Goal: Task Accomplishment & Management: Manage account settings

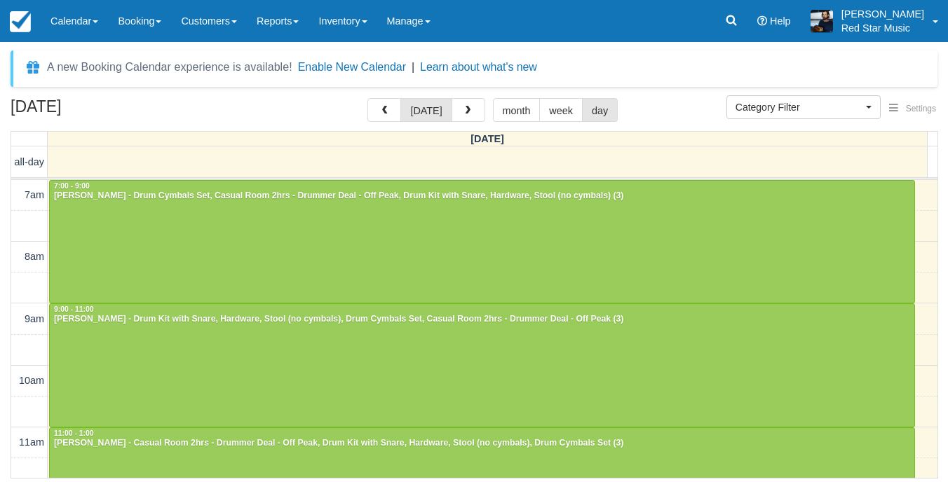
select select
click at [473, 107] on button "button" at bounding box center [468, 110] width 34 height 24
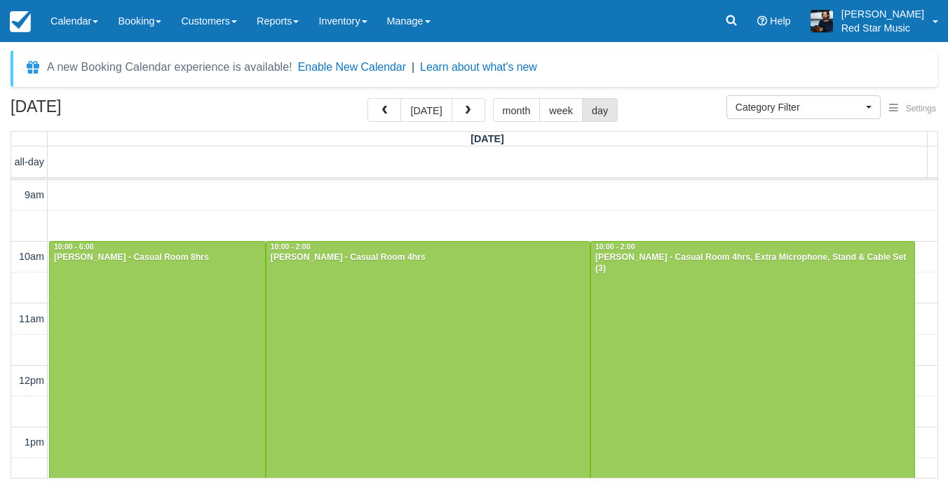
click at [473, 107] on button "button" at bounding box center [468, 110] width 34 height 24
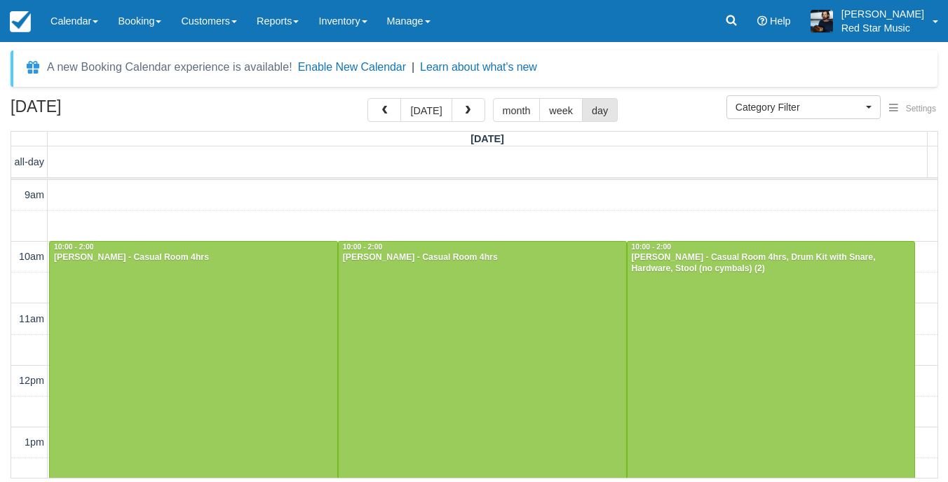
scroll to position [259, 0]
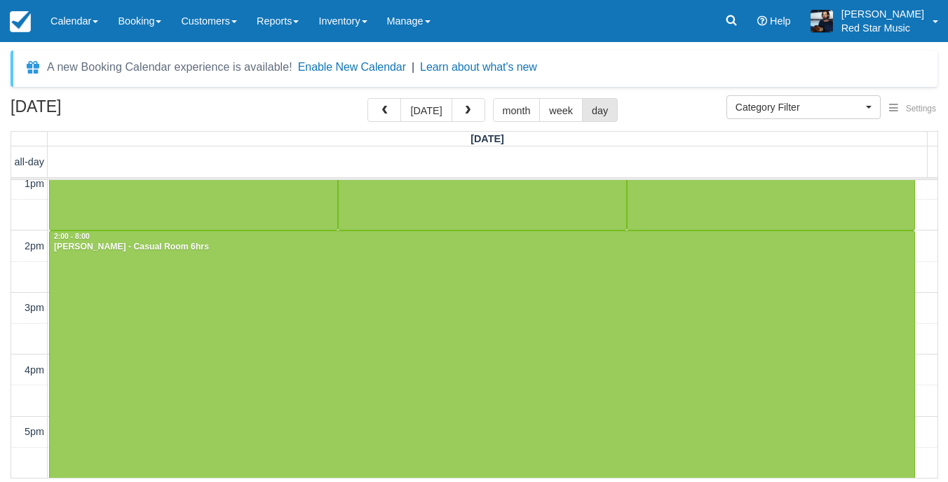
click at [473, 107] on button "button" at bounding box center [468, 110] width 34 height 24
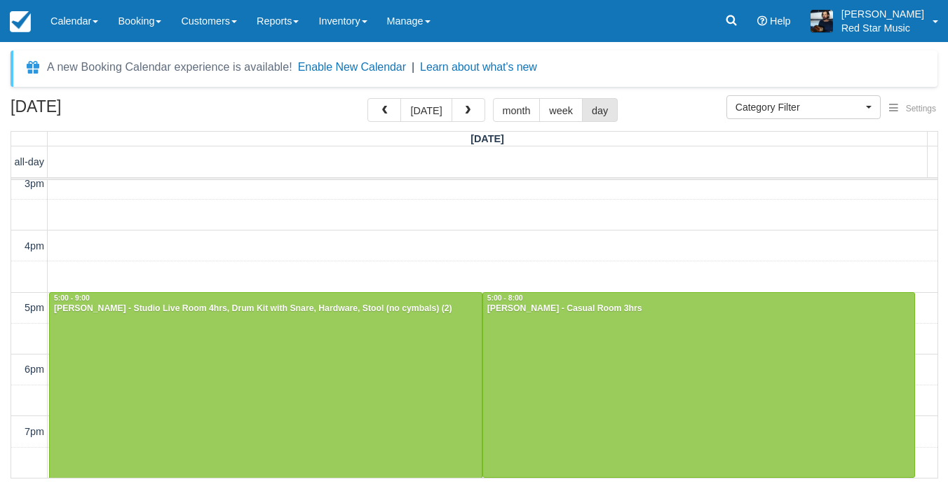
scroll to position [444, 0]
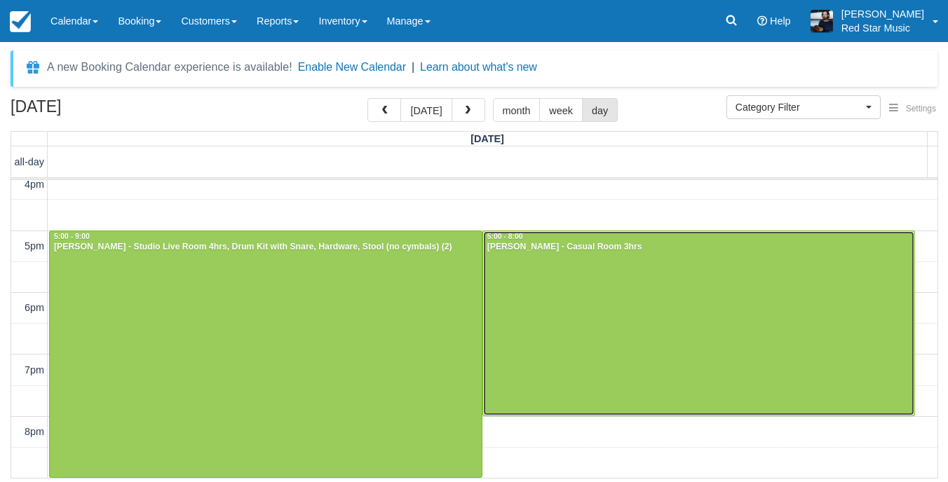
click at [547, 327] on div at bounding box center [699, 323] width 432 height 184
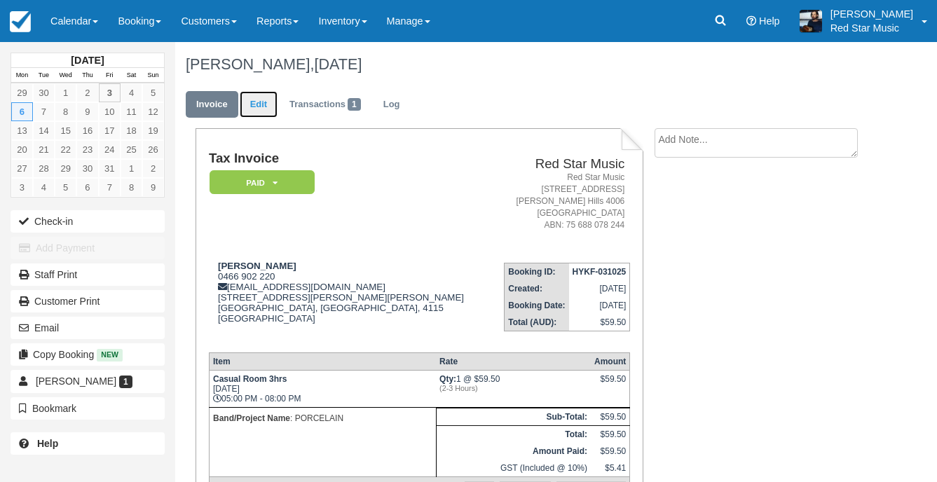
click at [259, 114] on link "Edit" at bounding box center [259, 104] width 38 height 27
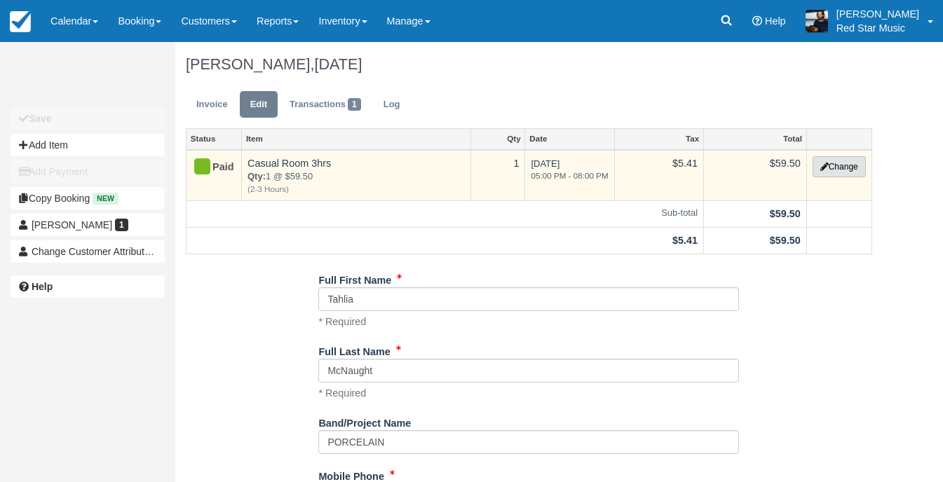
click at [818, 161] on button "Change" at bounding box center [838, 166] width 53 height 21
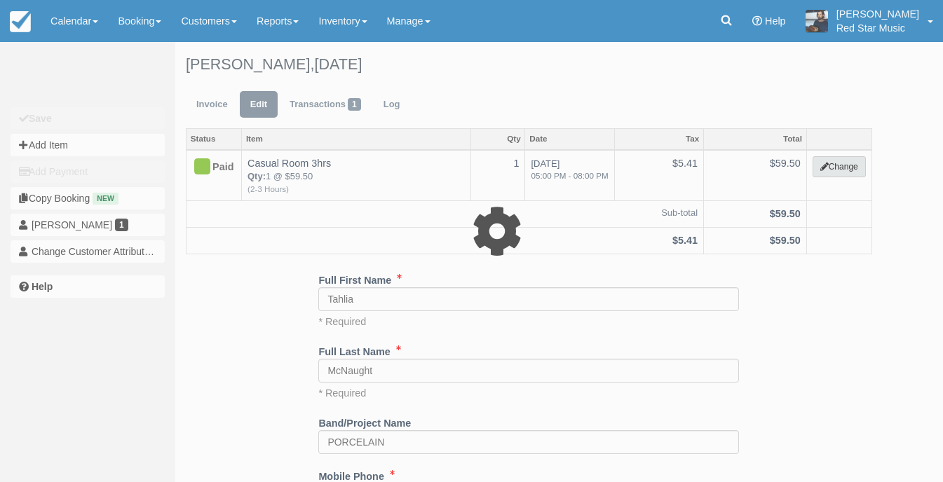
select select "6"
type input "59.50"
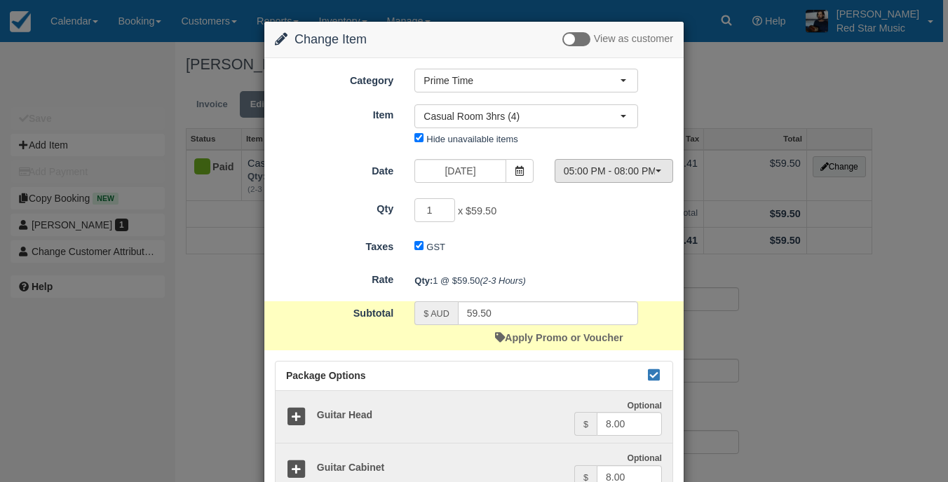
click at [629, 171] on span "05:00 PM - 08:00 PM" at bounding box center [609, 171] width 91 height 14
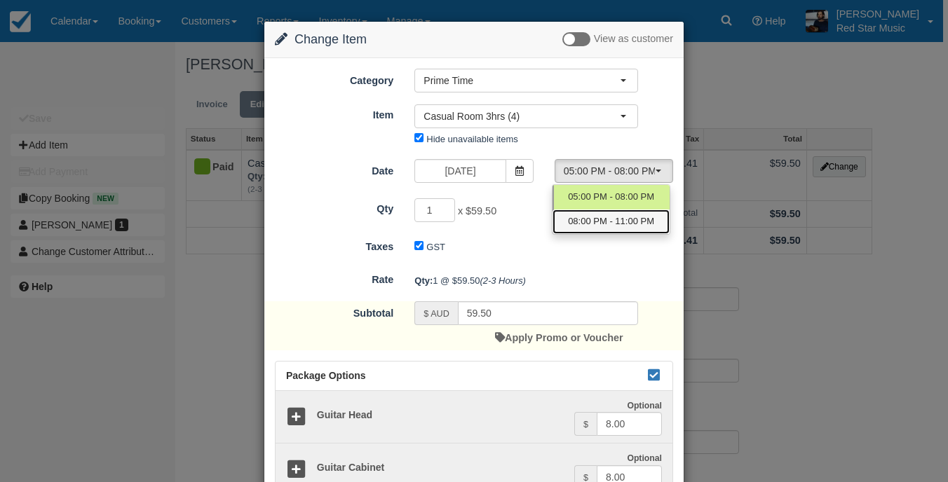
click at [601, 222] on span "08:00 PM - 11:00 PM" at bounding box center [611, 221] width 86 height 13
select select "1"
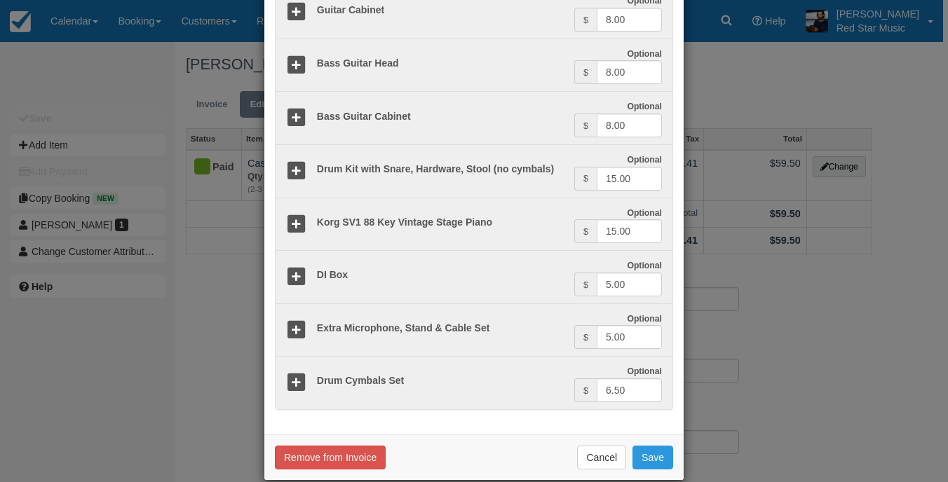
scroll to position [477, 0]
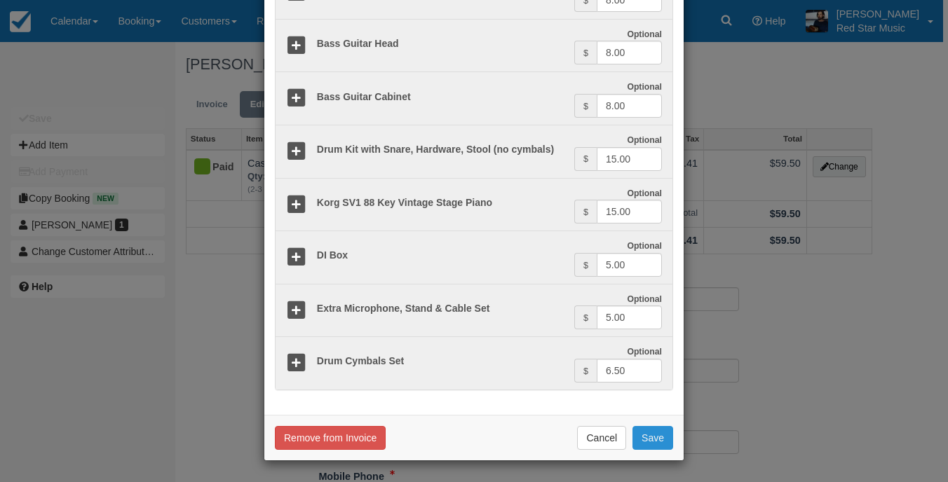
click at [646, 433] on button "Save" at bounding box center [652, 438] width 41 height 24
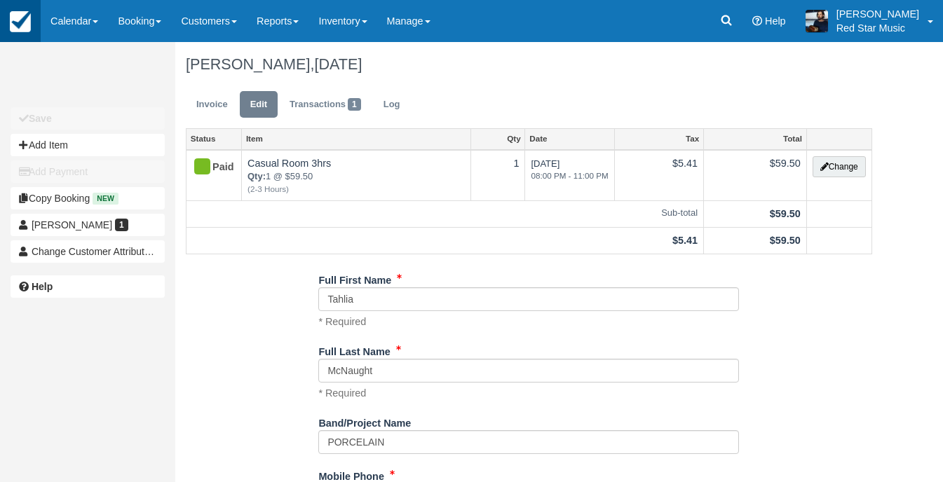
click at [39, 20] on link at bounding box center [20, 21] width 41 height 42
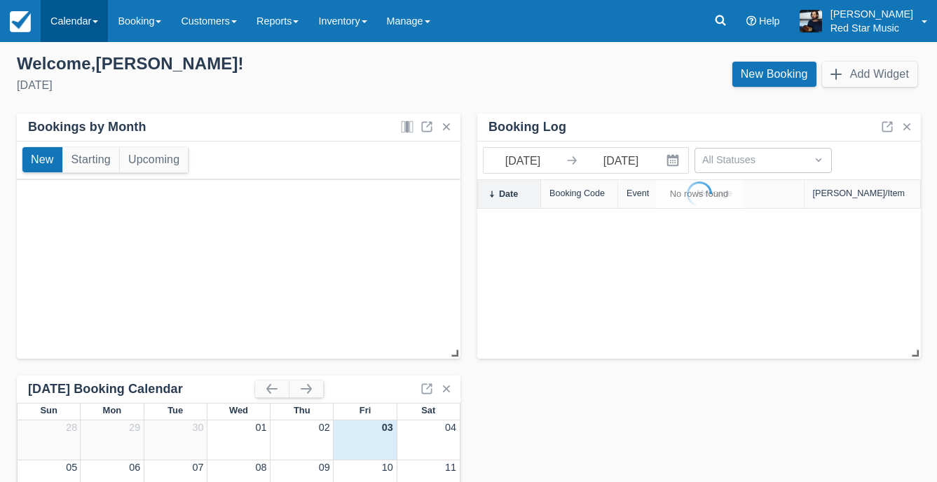
click at [75, 23] on link "Calendar" at bounding box center [74, 21] width 67 height 42
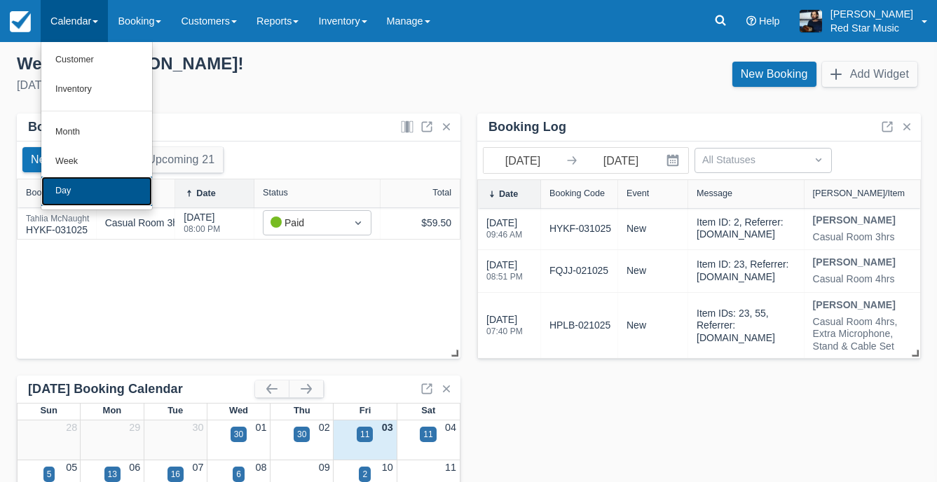
click at [91, 185] on link "Day" at bounding box center [96, 191] width 111 height 29
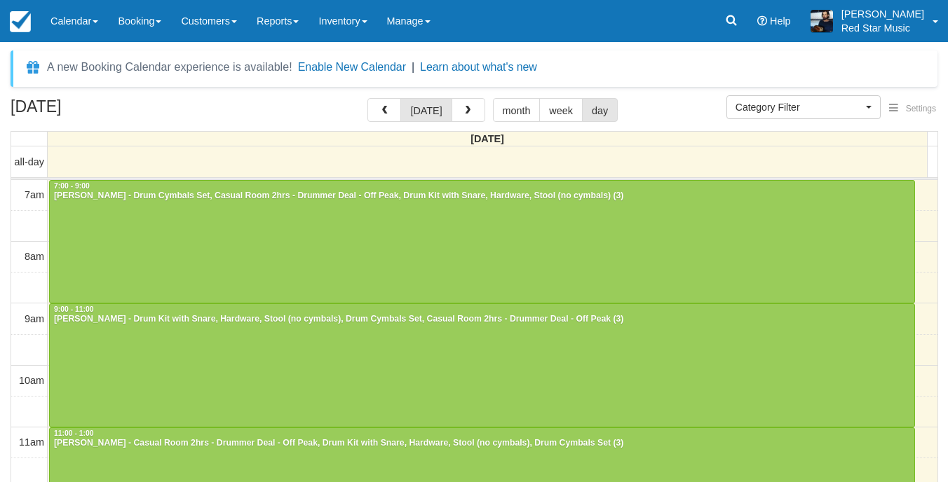
select select
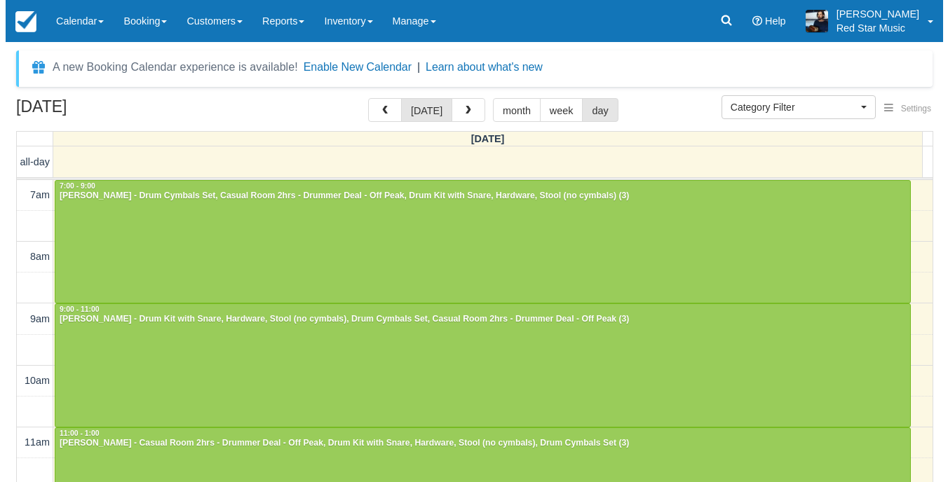
scroll to position [210, 0]
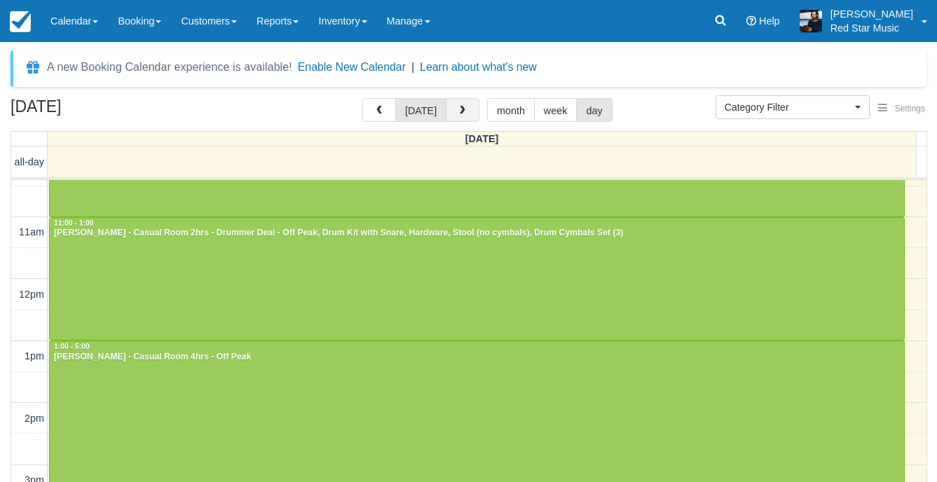
click at [470, 114] on button "button" at bounding box center [463, 110] width 34 height 24
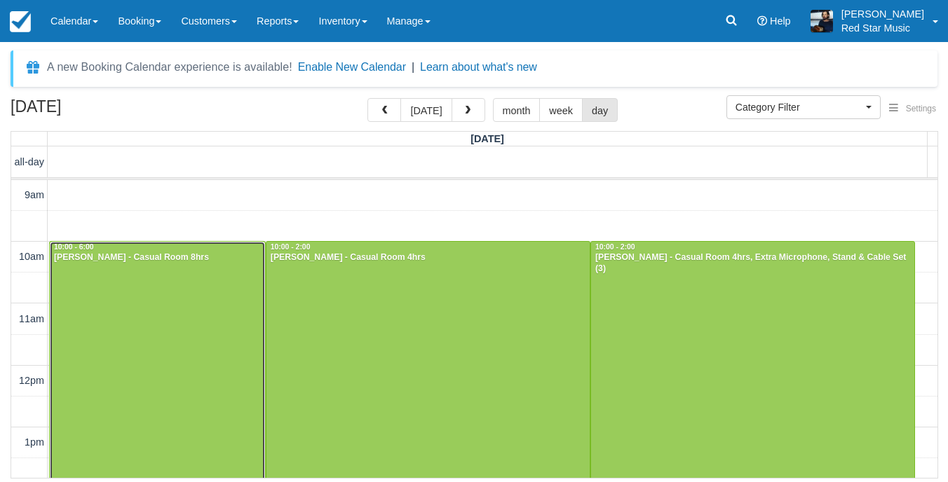
click at [186, 348] on div at bounding box center [157, 489] width 215 height 494
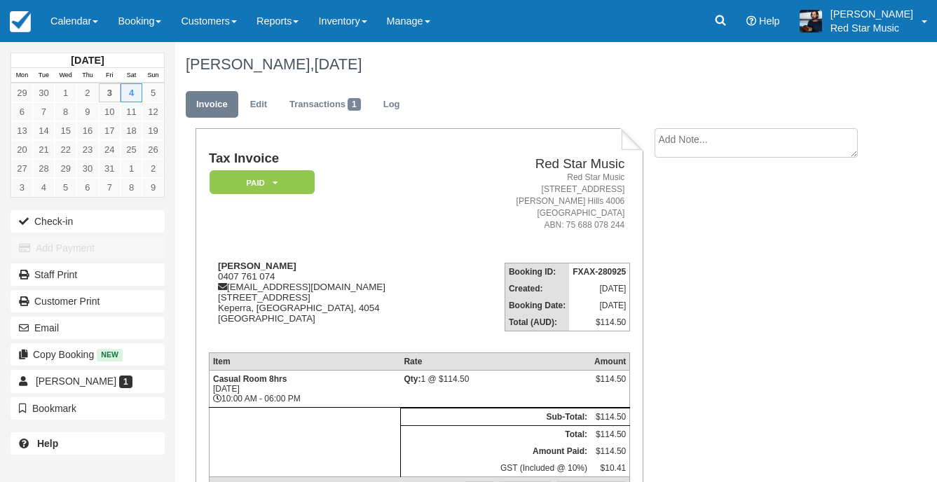
click at [747, 153] on textarea at bounding box center [756, 142] width 203 height 29
type textarea "1"
click at [694, 229] on button "Create" at bounding box center [686, 223] width 63 height 24
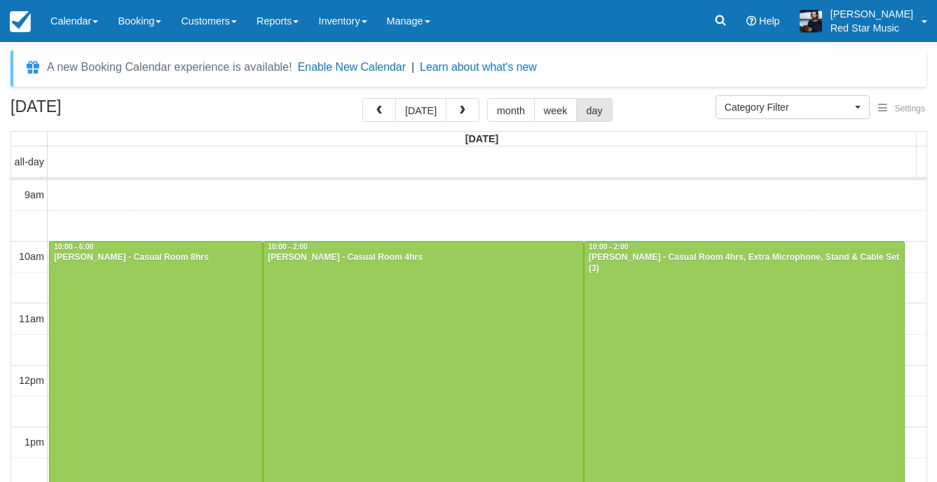
select select
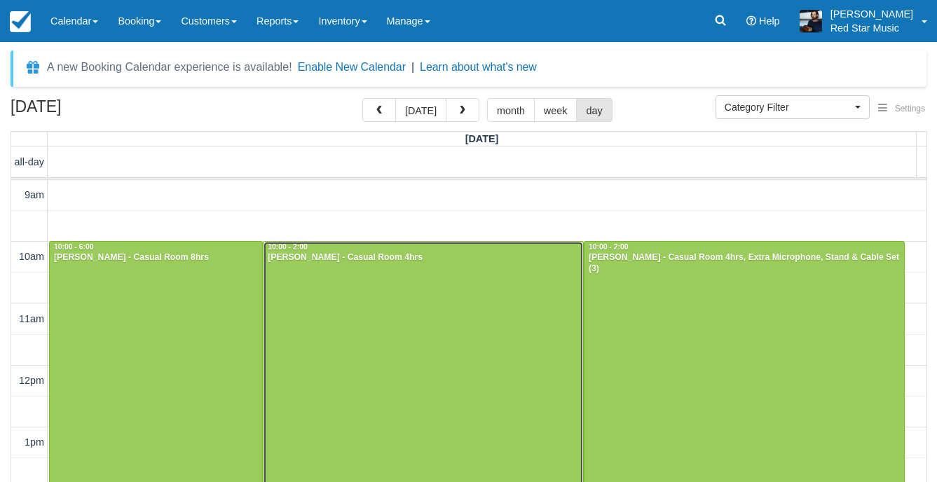
click at [452, 313] on div at bounding box center [424, 365] width 320 height 247
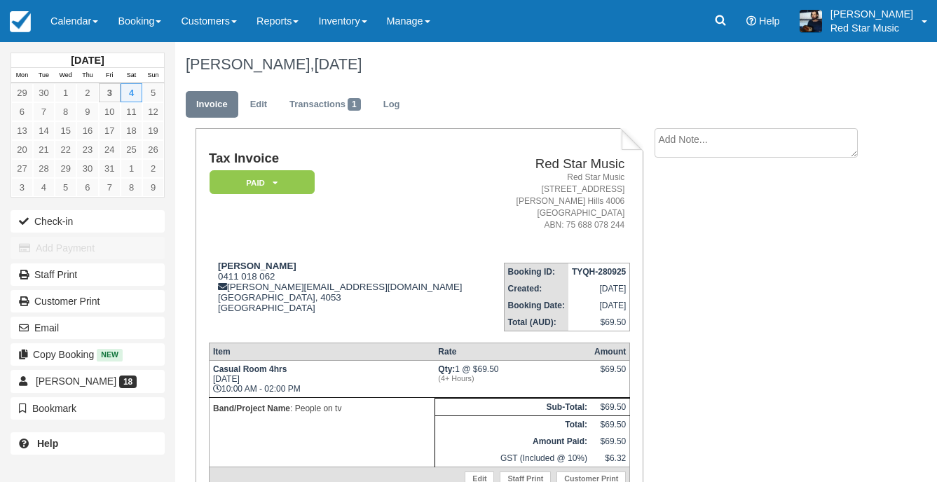
click at [749, 139] on textarea at bounding box center [756, 142] width 203 height 29
type textarea "2"
click at [669, 226] on icon "button" at bounding box center [671, 223] width 15 height 10
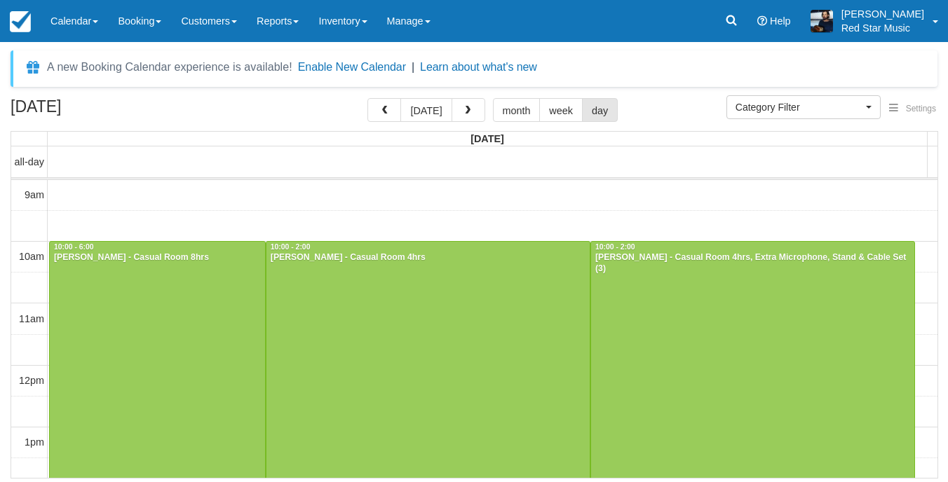
select select
click at [795, 387] on div at bounding box center [752, 365] width 323 height 247
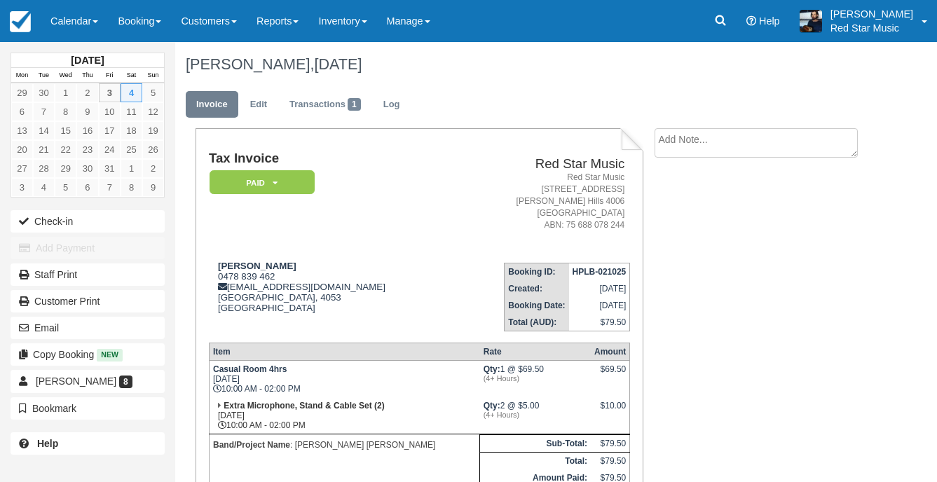
click at [709, 135] on textarea at bounding box center [756, 142] width 203 height 29
type textarea "3"
click at [710, 226] on button "Create" at bounding box center [686, 223] width 63 height 24
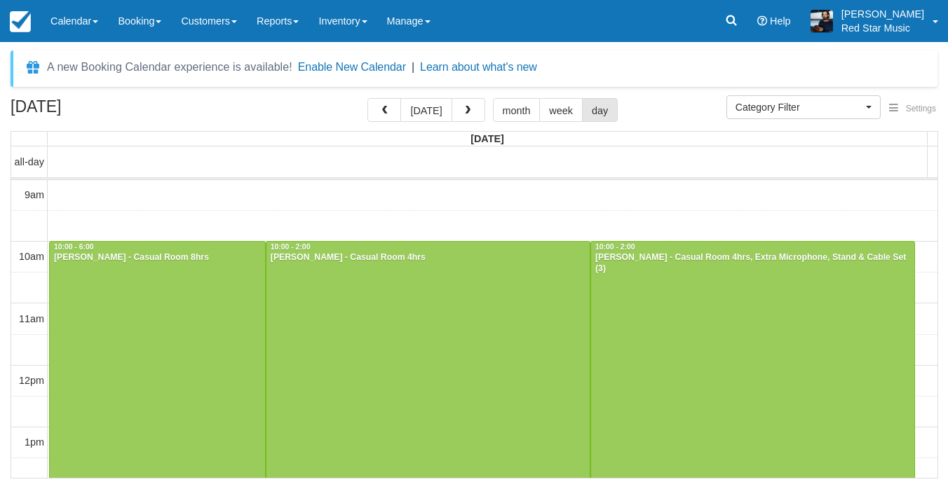
select select
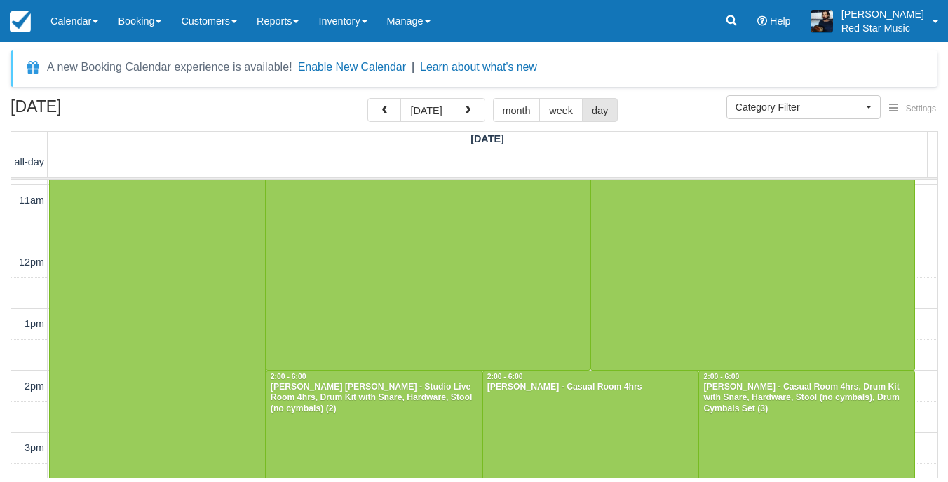
scroll to position [189, 0]
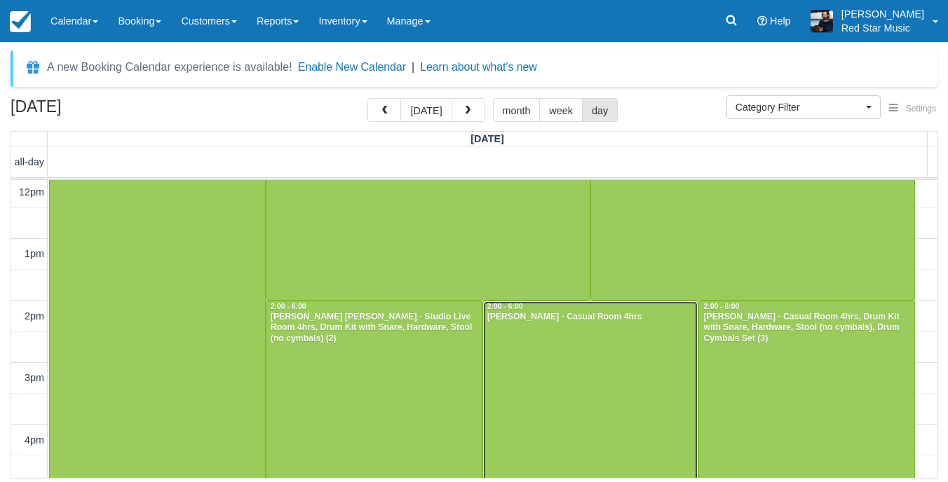
click at [588, 404] on div at bounding box center [590, 424] width 215 height 246
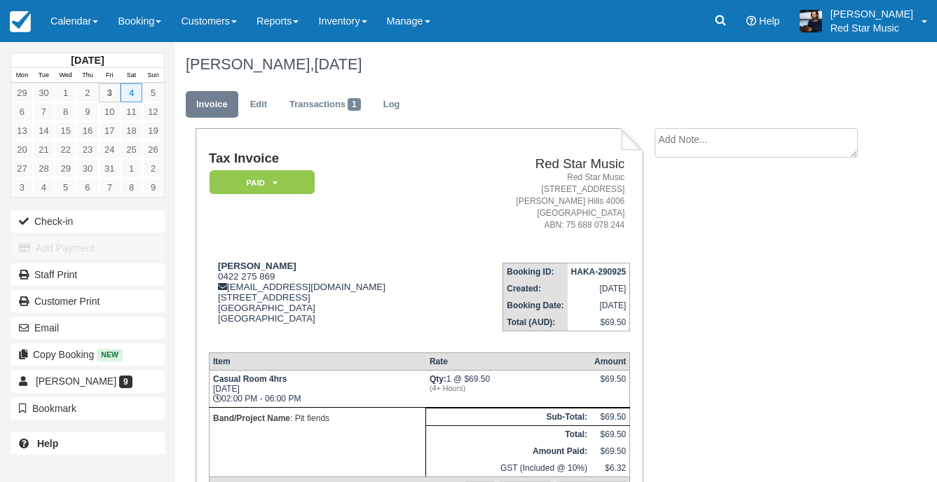
click at [729, 149] on textarea at bounding box center [756, 142] width 203 height 29
type textarea "2"
click at [697, 217] on button "Create" at bounding box center [686, 223] width 63 height 24
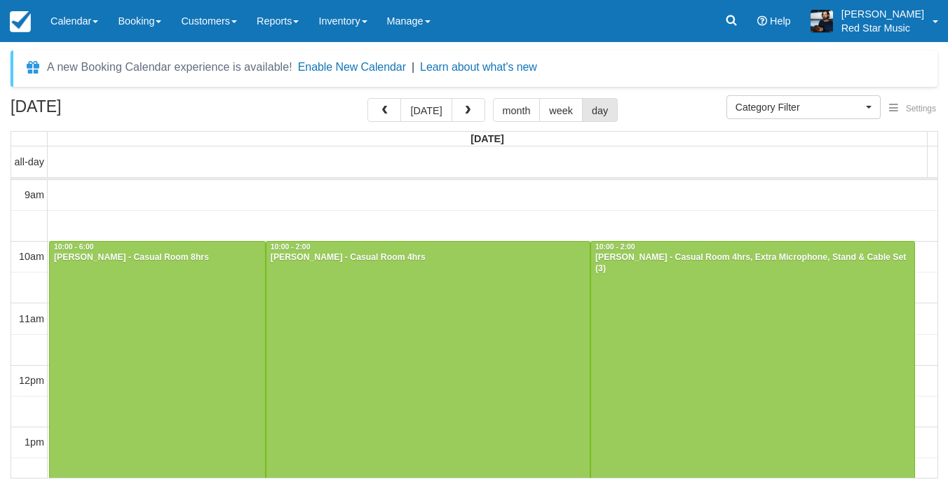
select select
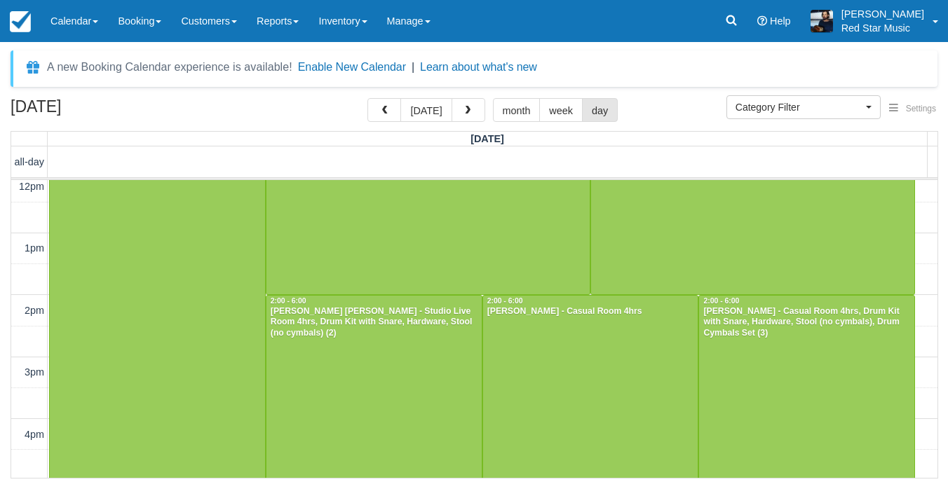
scroll to position [195, 0]
click at [759, 380] on div at bounding box center [806, 418] width 215 height 246
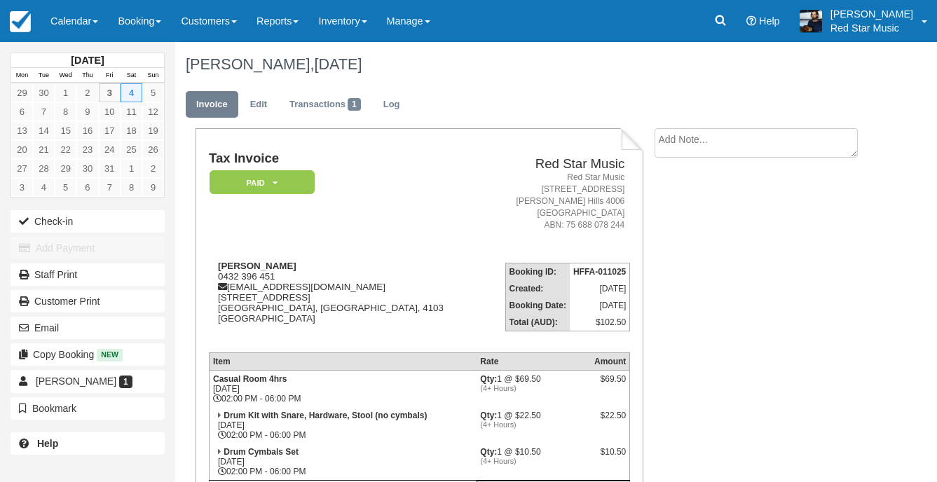
click at [763, 150] on textarea at bounding box center [756, 142] width 203 height 29
type textarea "4"
click at [665, 218] on icon "button" at bounding box center [671, 223] width 15 height 10
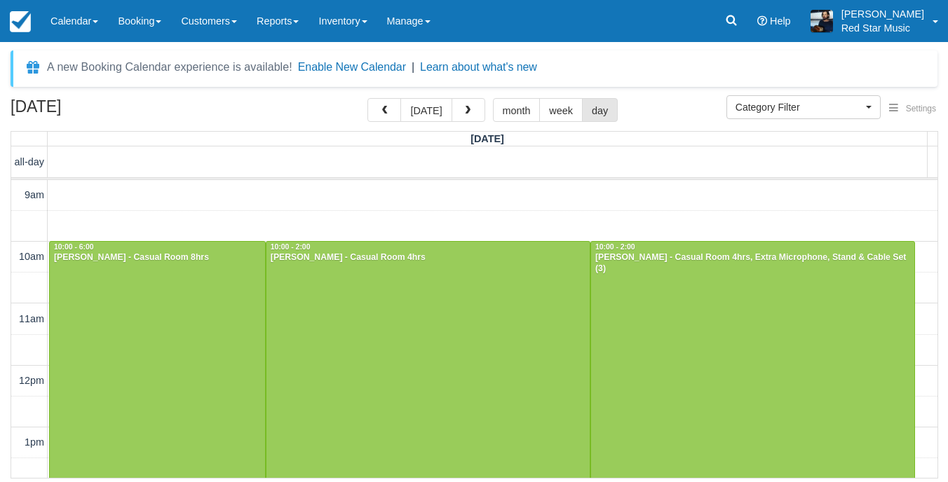
select select
